Goal: Transaction & Acquisition: Purchase product/service

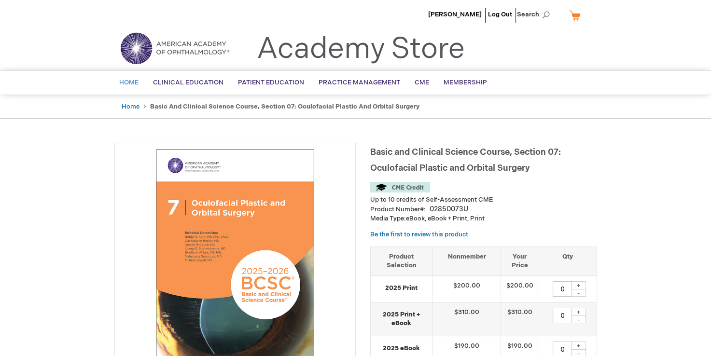
click at [125, 82] on span "Home" at bounding box center [128, 83] width 19 height 8
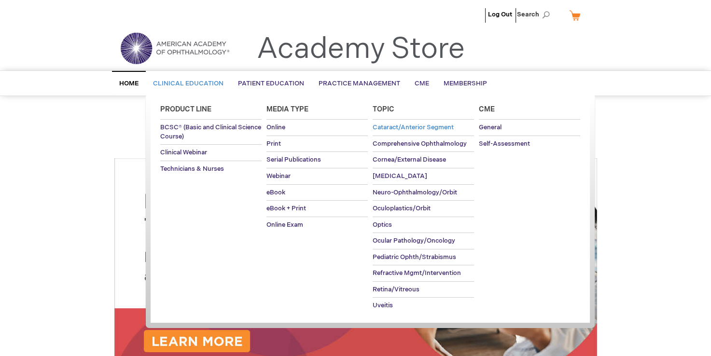
click at [399, 128] on span "Cataract/Anterior Segment" at bounding box center [412, 128] width 81 height 8
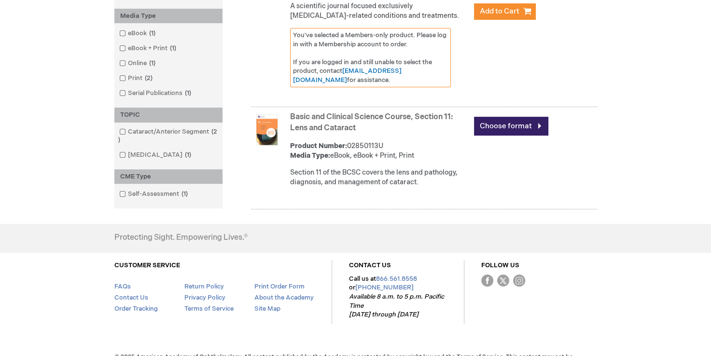
scroll to position [230, 0]
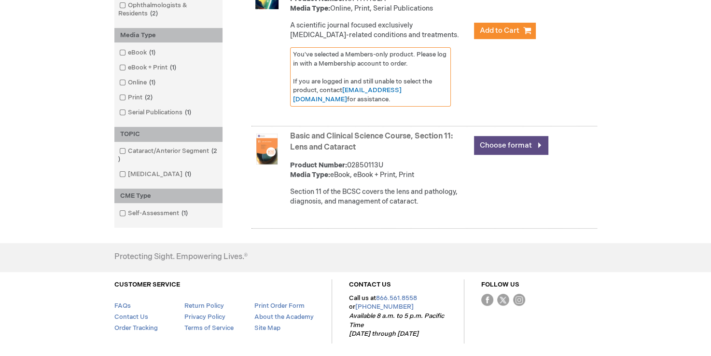
click at [537, 143] on link "Choose format" at bounding box center [511, 145] width 74 height 19
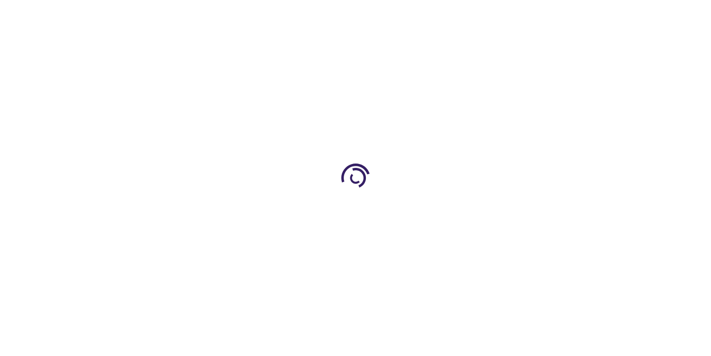
type input "0"
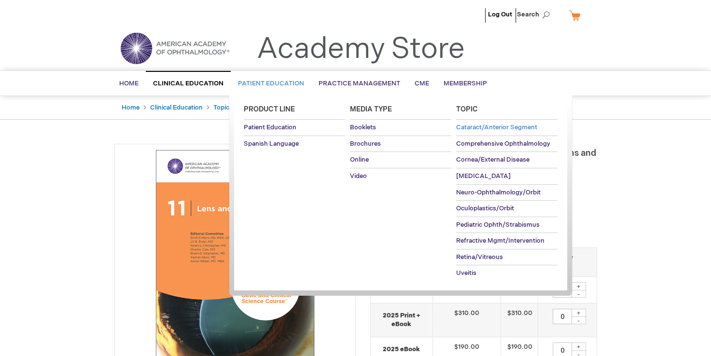
click at [471, 126] on span "Cataract/Anterior Segment" at bounding box center [496, 128] width 81 height 8
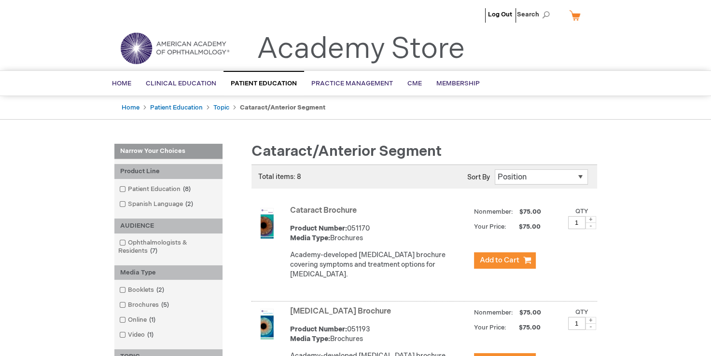
click at [305, 211] on link "Cataract Brochure" at bounding box center [323, 210] width 67 height 9
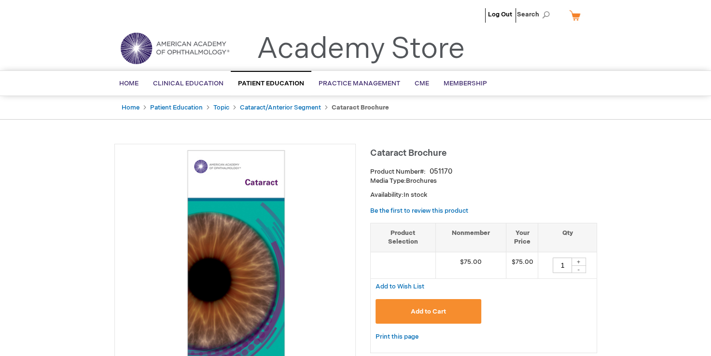
click at [236, 278] on img at bounding box center [235, 264] width 231 height 231
